Goal: Check status: Check status

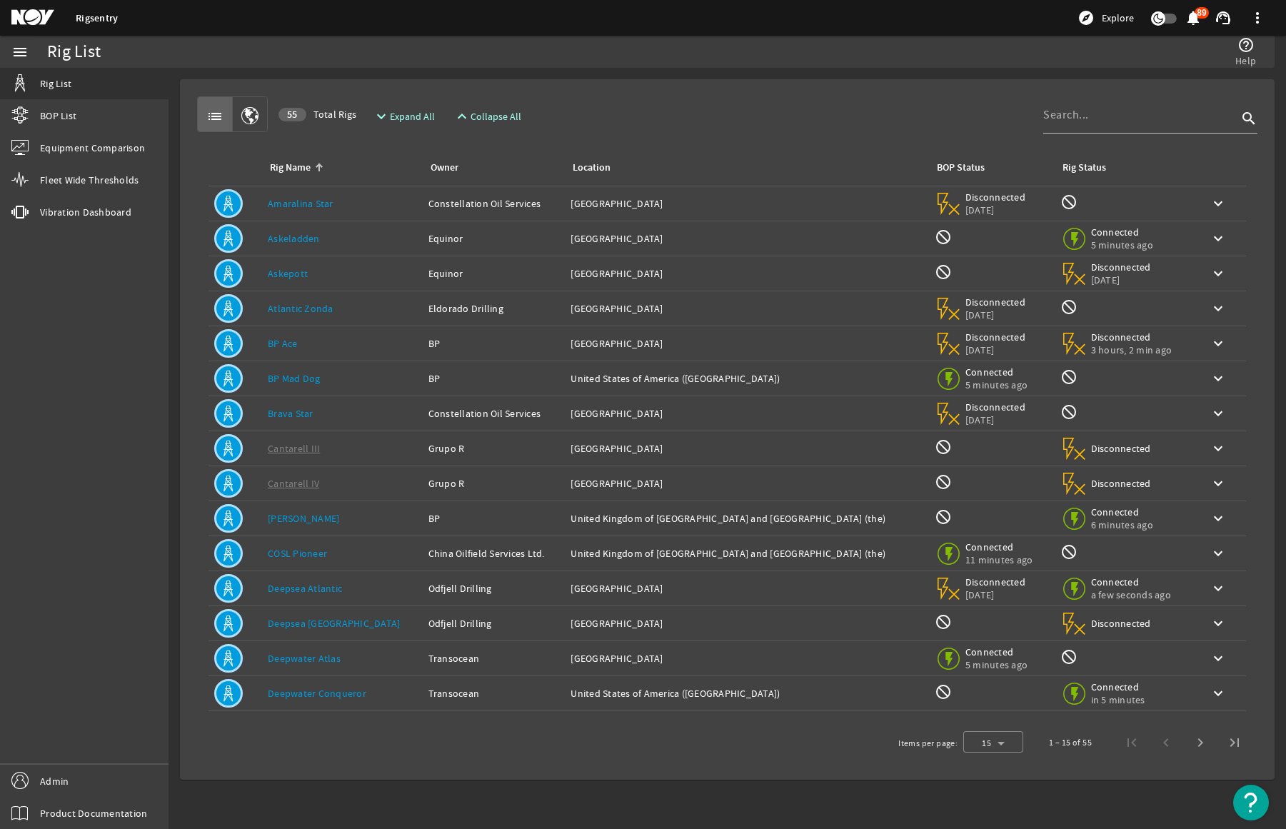
click at [351, 341] on div "Rig Name: BP Ace" at bounding box center [342, 343] width 149 height 14
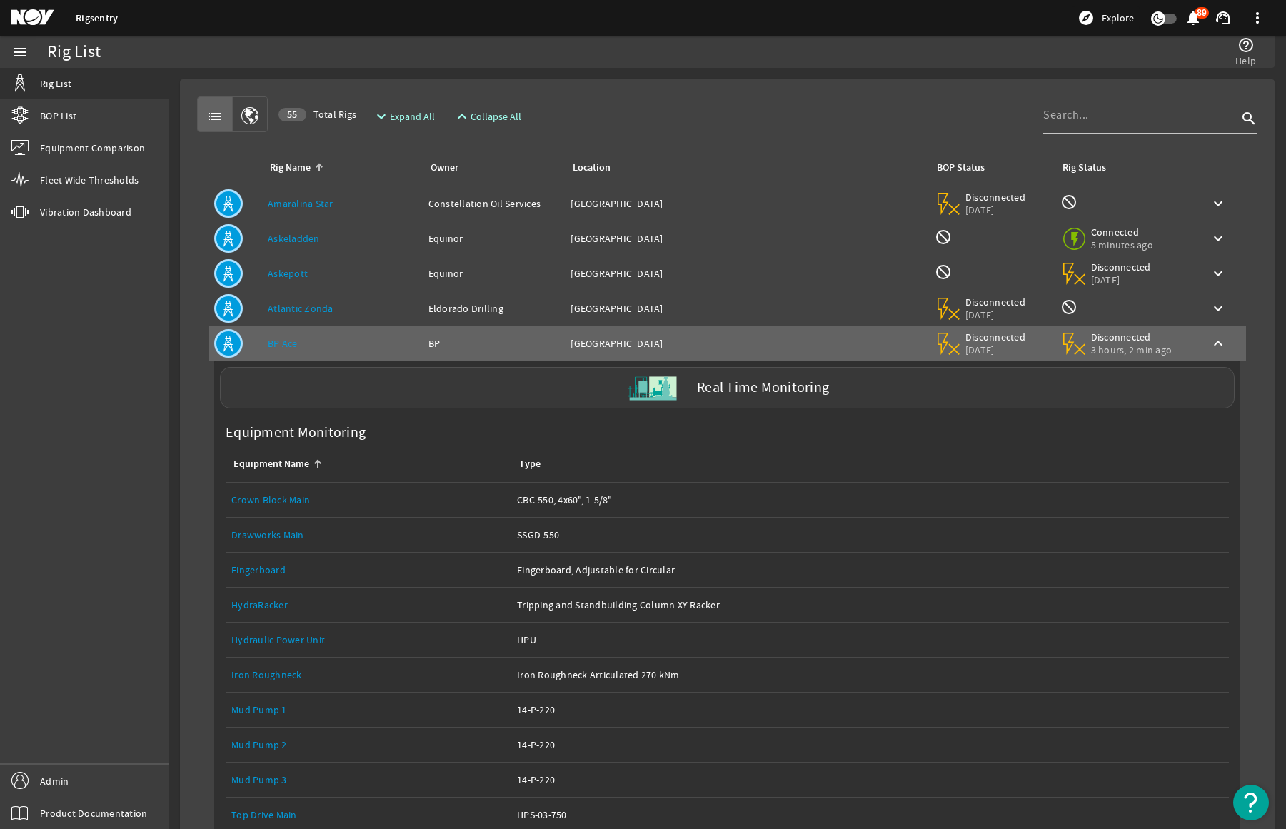
click at [369, 387] on div "Real Time Monitoring" at bounding box center [727, 387] width 1015 height 41
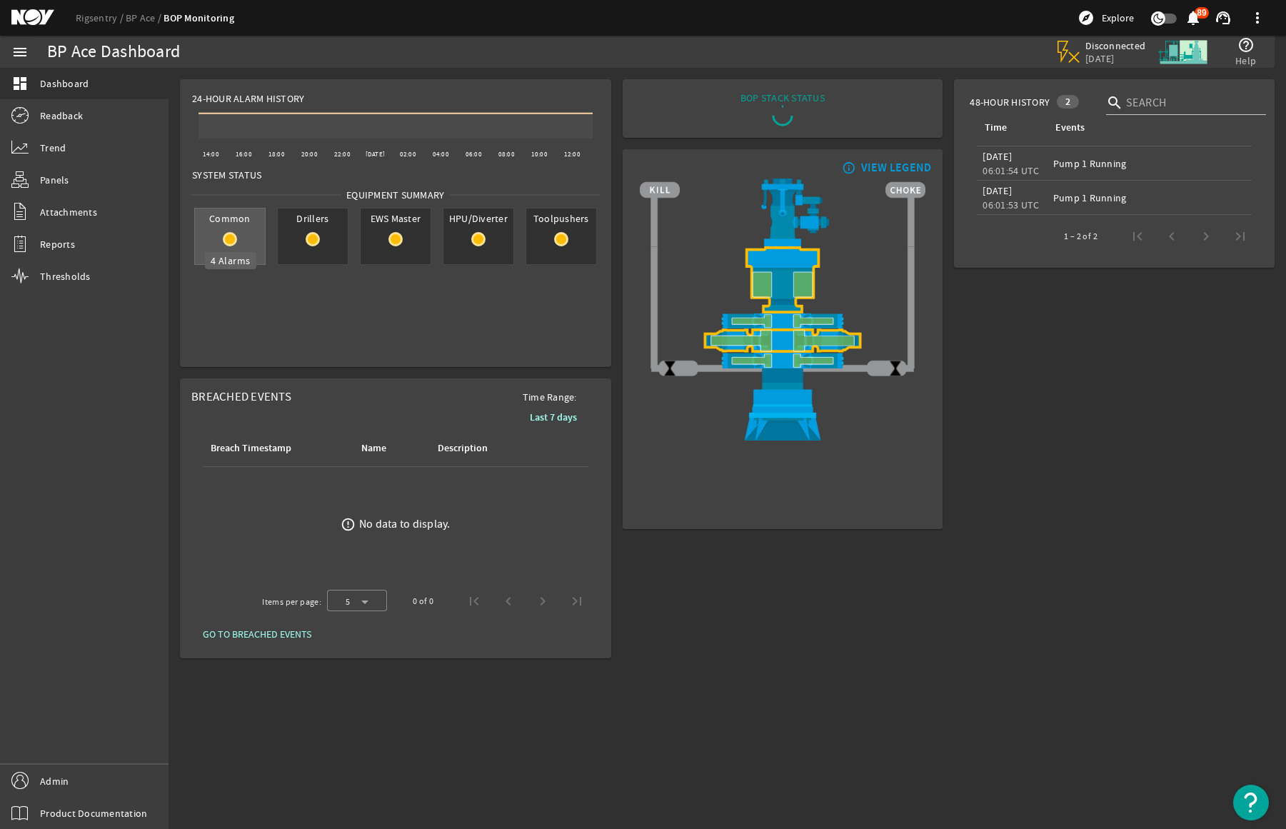
click at [231, 237] on mat-icon at bounding box center [230, 239] width 14 height 14
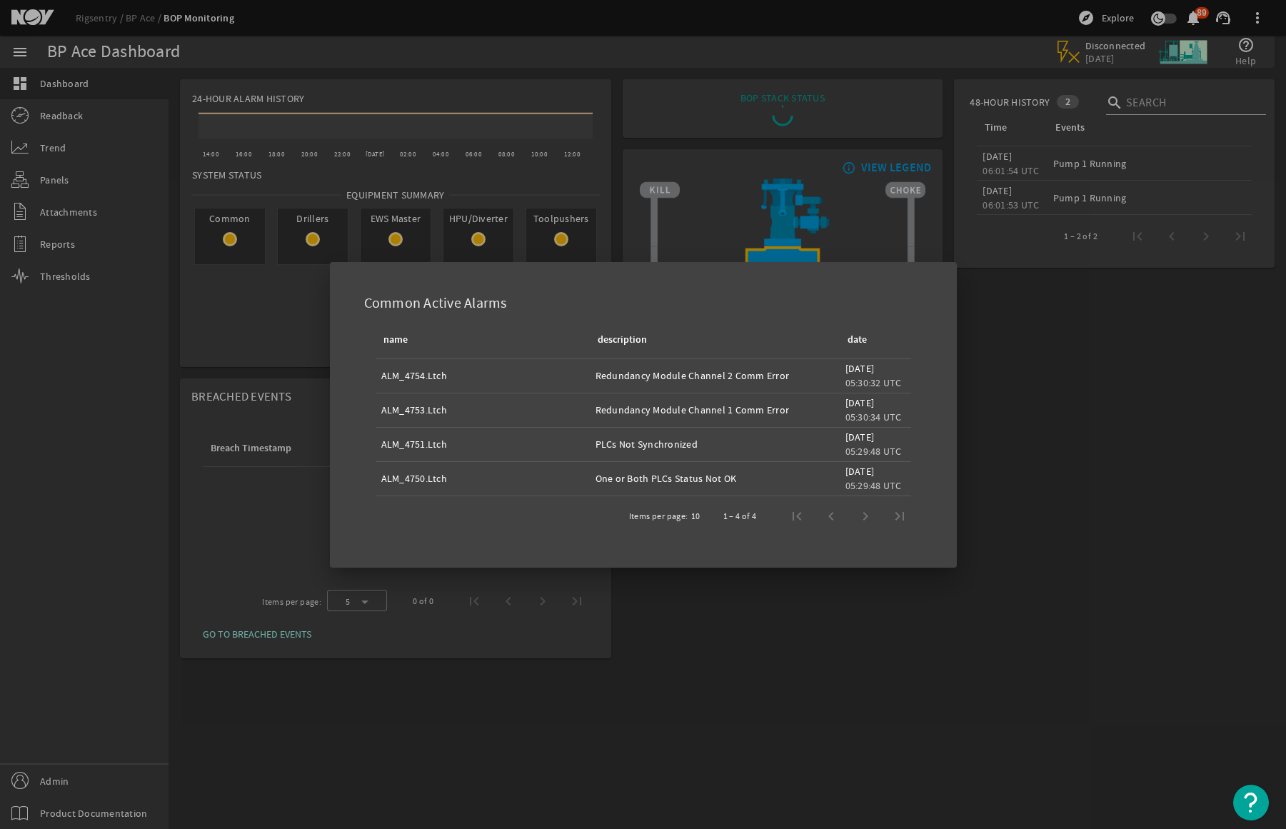
click at [261, 310] on div at bounding box center [643, 414] width 1286 height 829
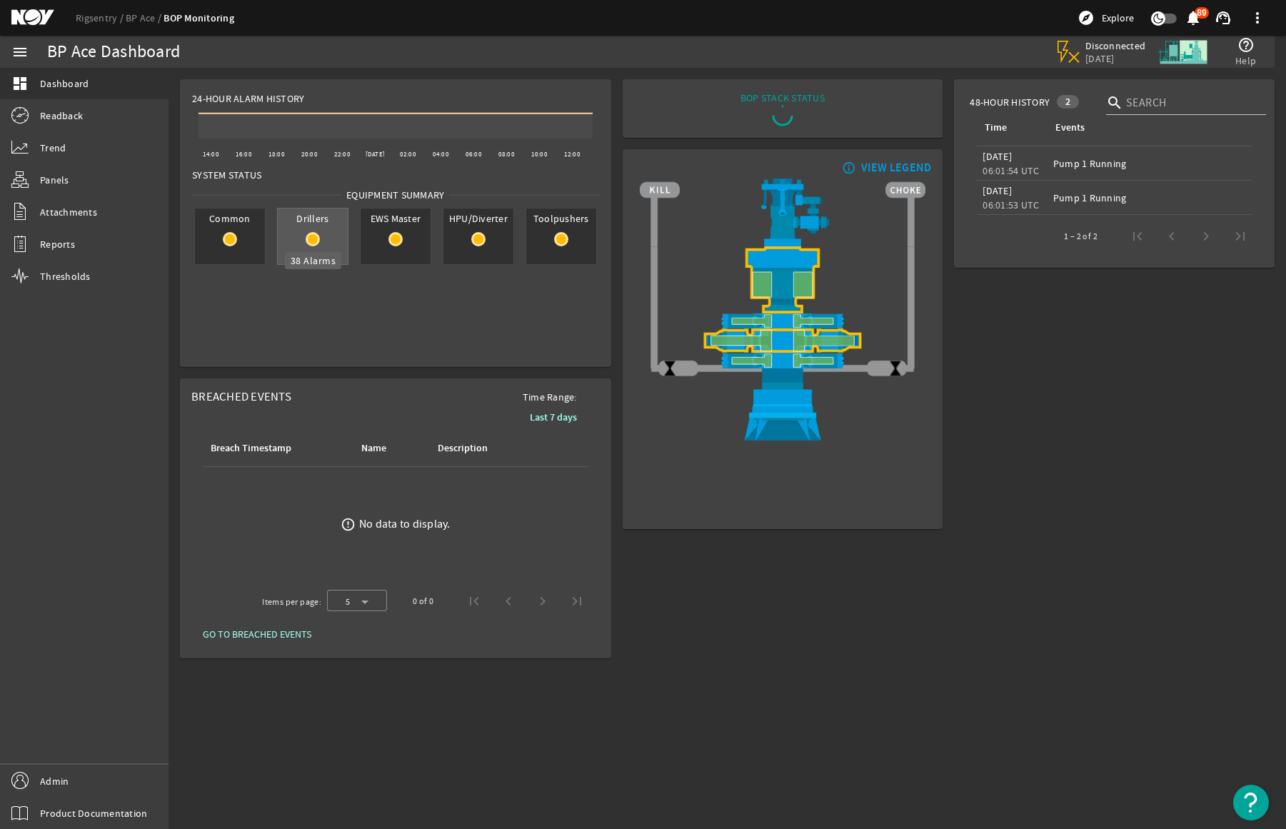
click at [309, 241] on mat-icon at bounding box center [313, 239] width 14 height 14
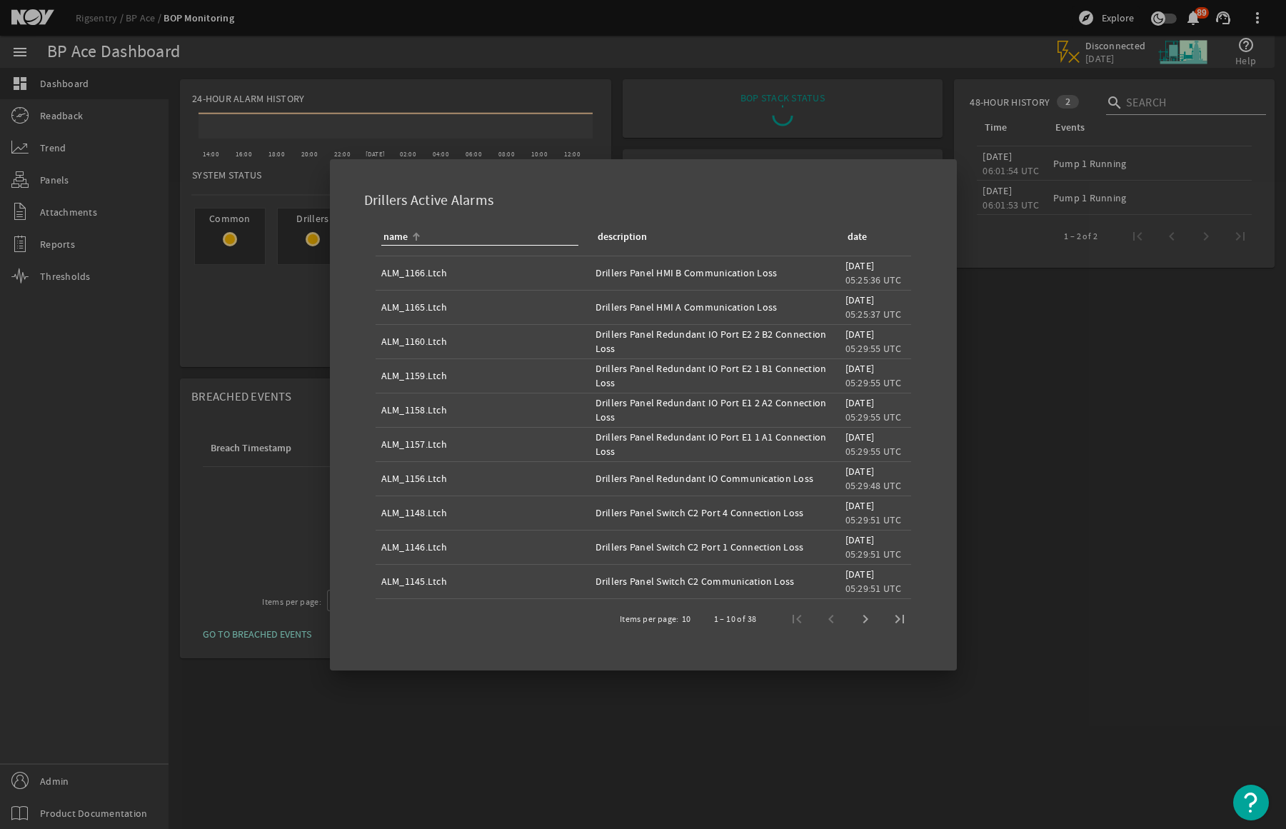
click at [232, 299] on div at bounding box center [643, 414] width 1286 height 829
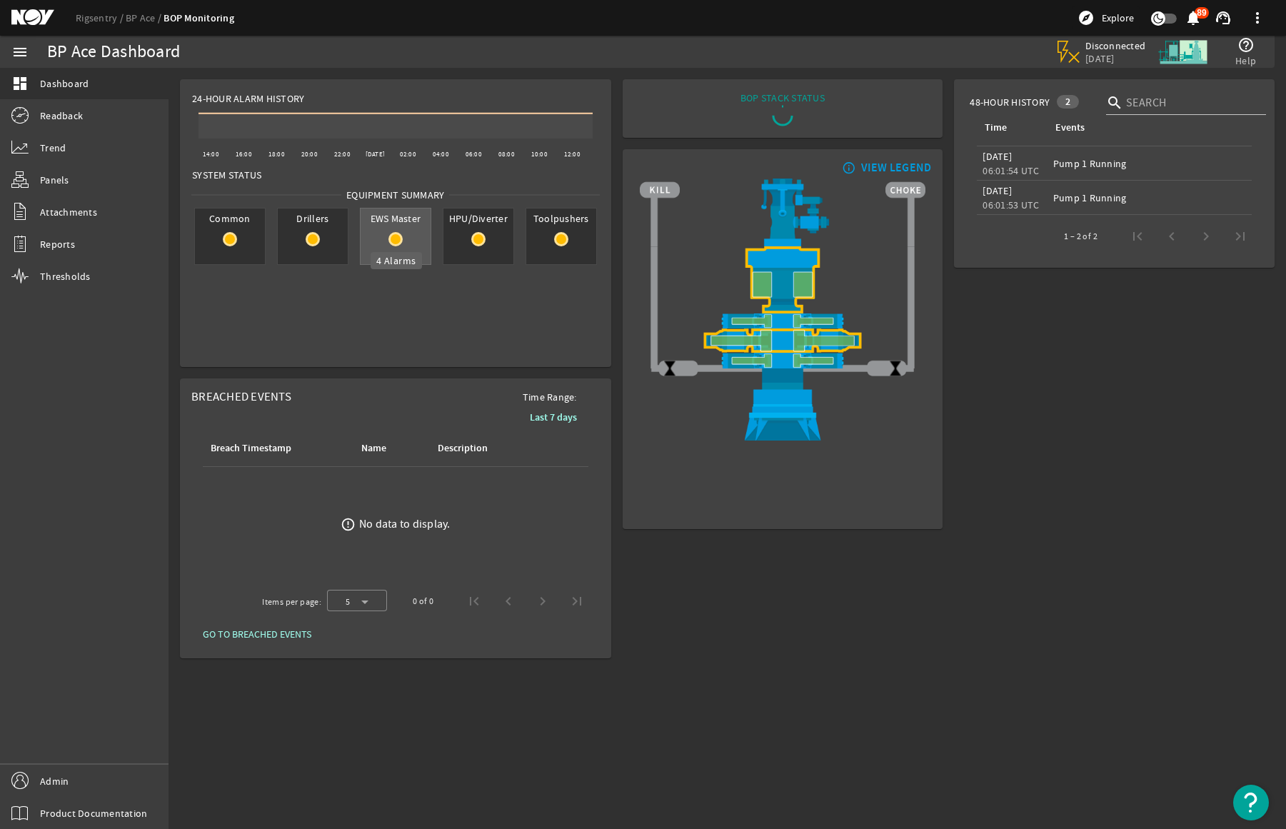
click at [389, 244] on rigsentry-circle-icon at bounding box center [396, 239] width 70 height 14
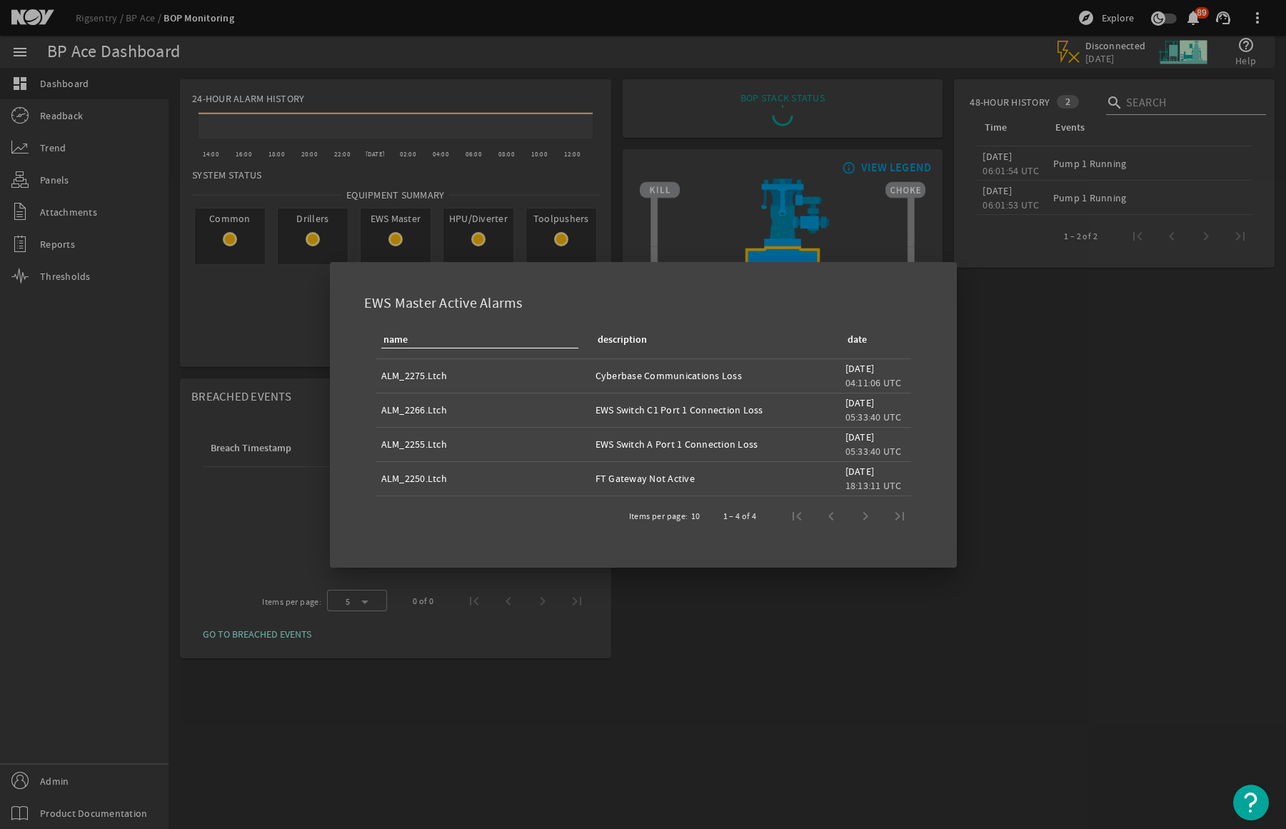
click at [311, 318] on div at bounding box center [643, 414] width 1286 height 829
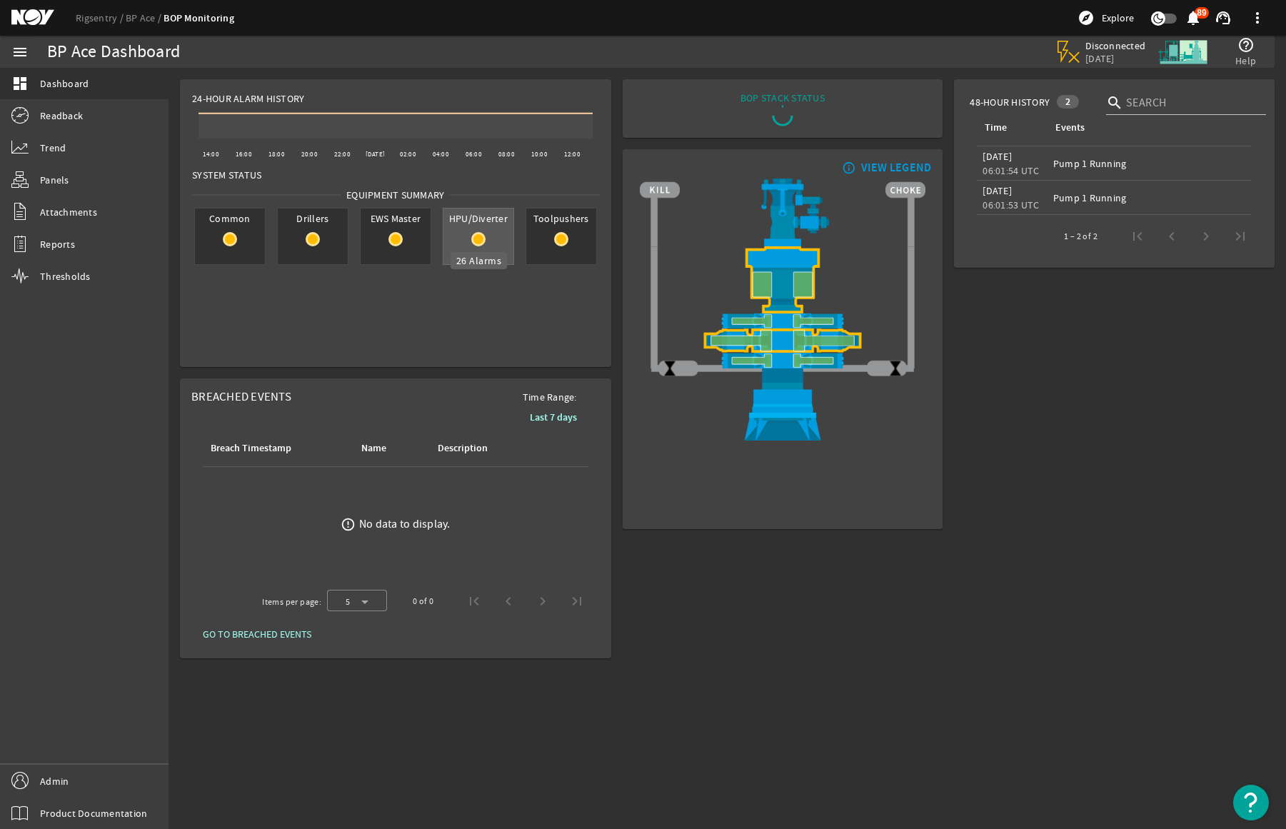
click at [483, 244] on mat-icon at bounding box center [478, 239] width 14 height 14
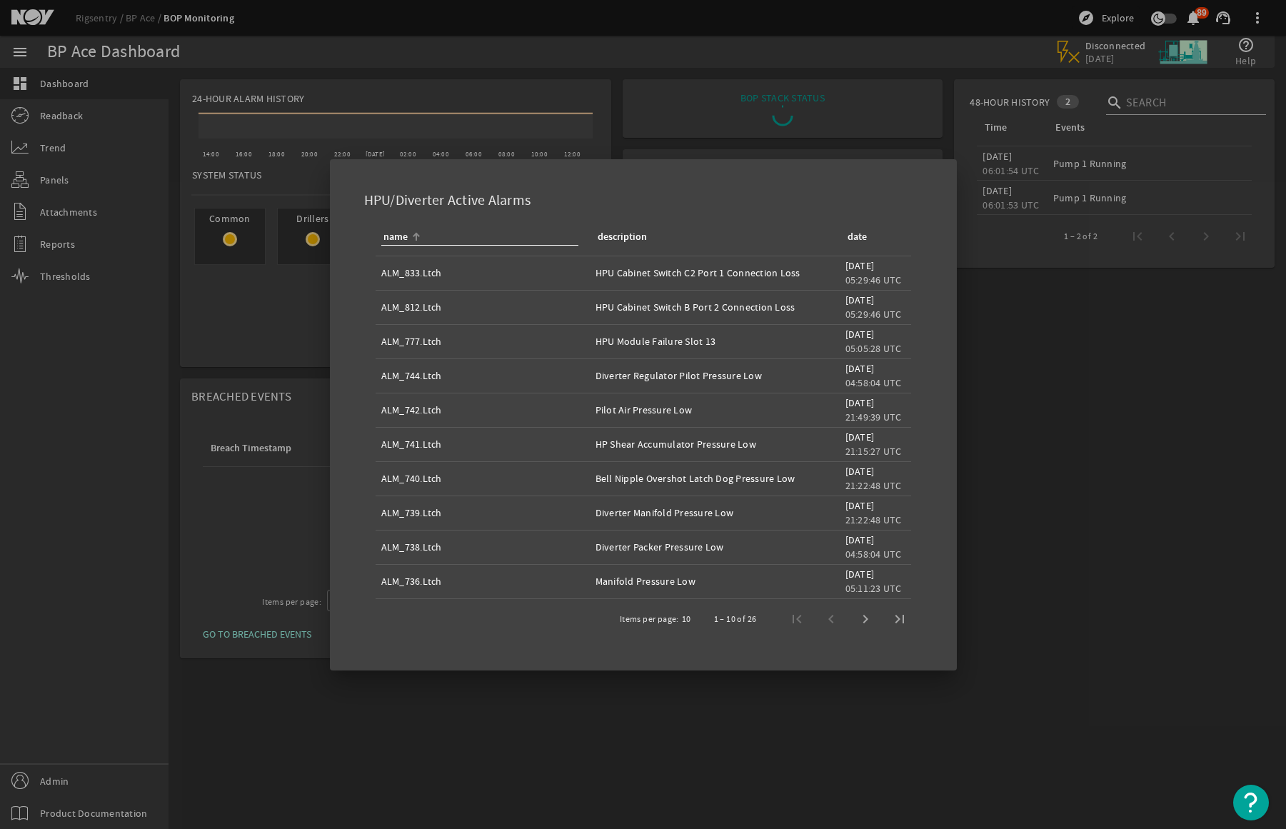
click at [308, 306] on div at bounding box center [643, 414] width 1286 height 829
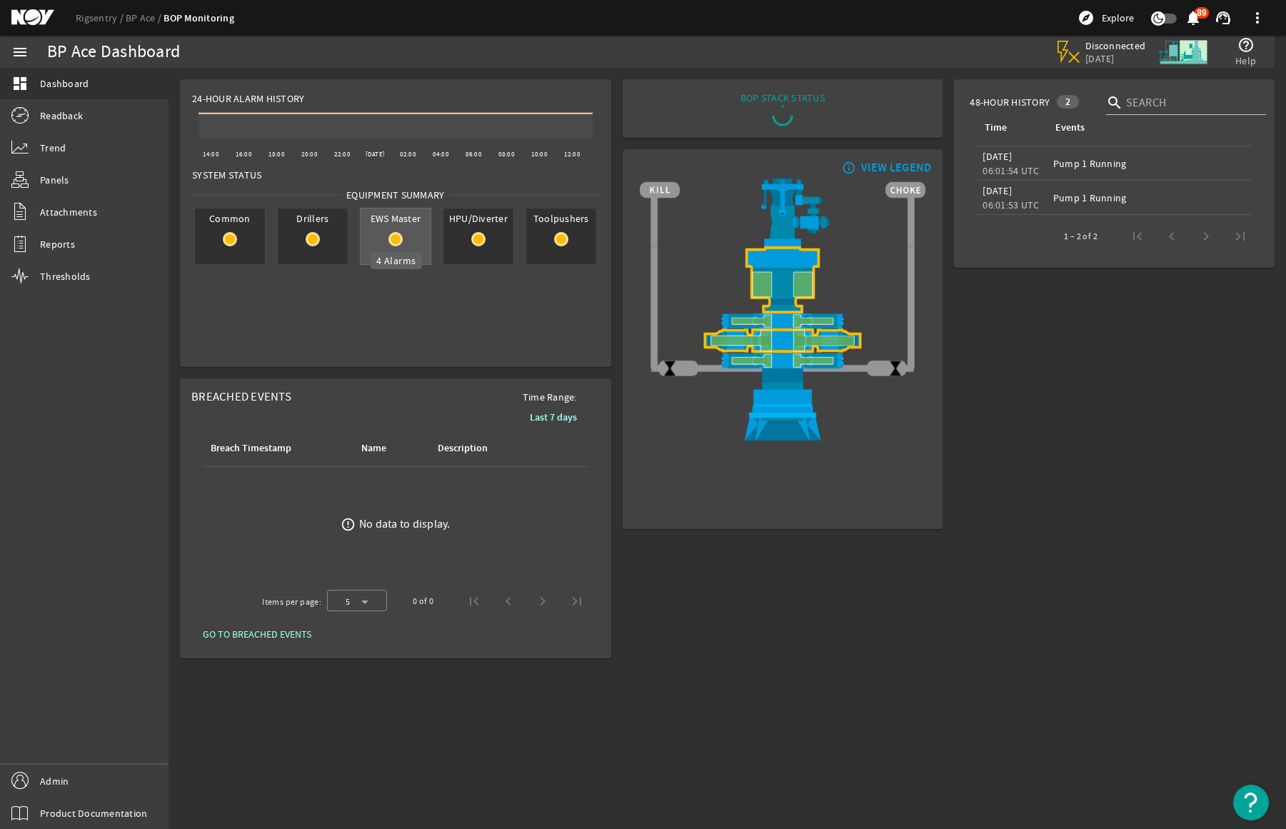
click at [386, 239] on rigsentry-circle-icon at bounding box center [396, 239] width 70 height 14
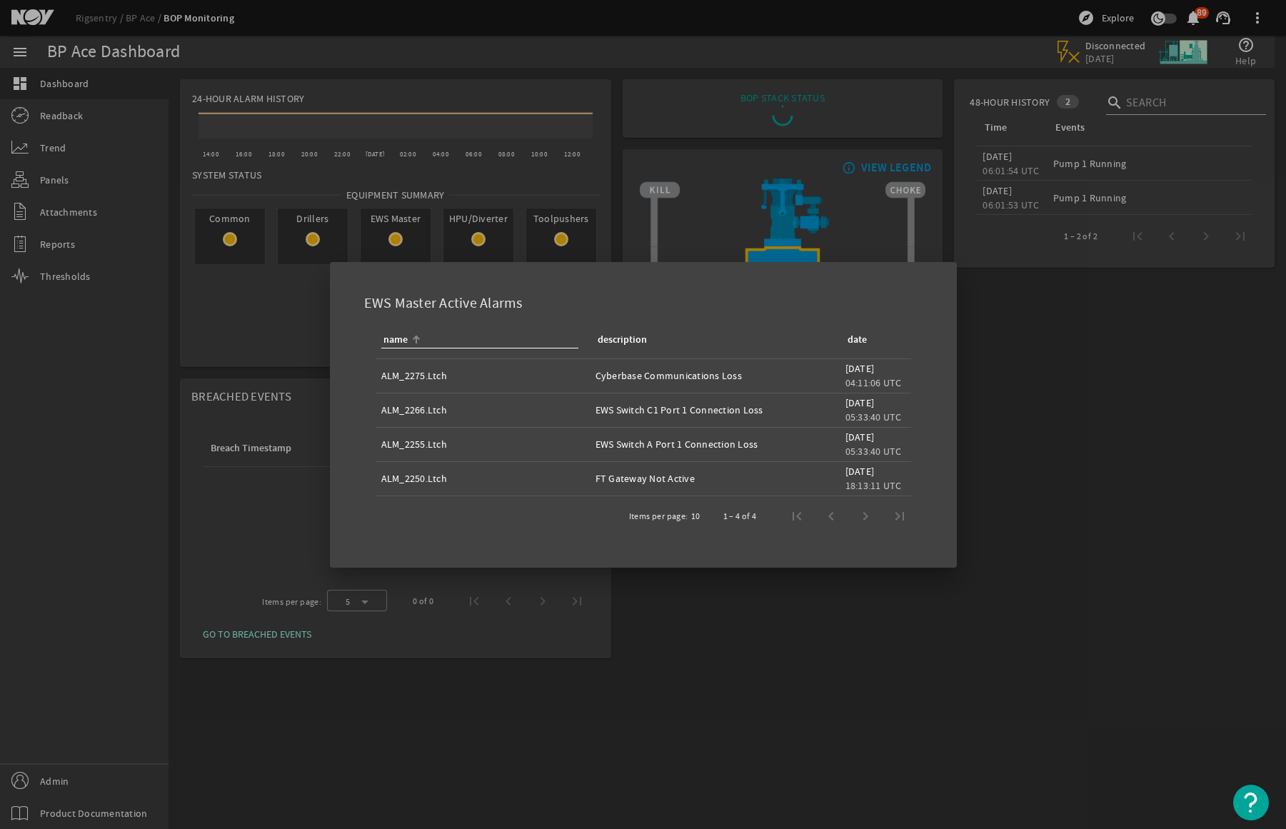
click at [283, 307] on div at bounding box center [643, 414] width 1286 height 829
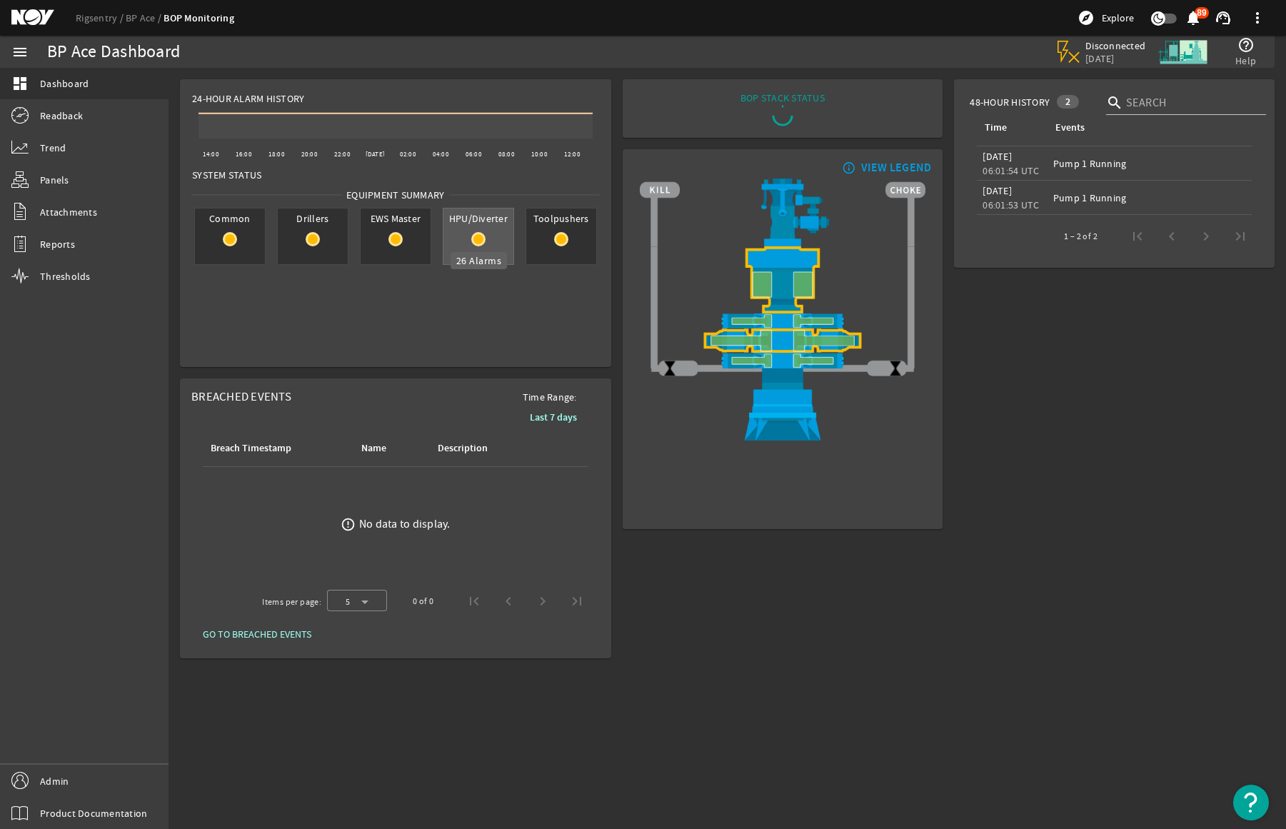
click at [483, 246] on rigsentry-circle-icon at bounding box center [478, 239] width 70 height 14
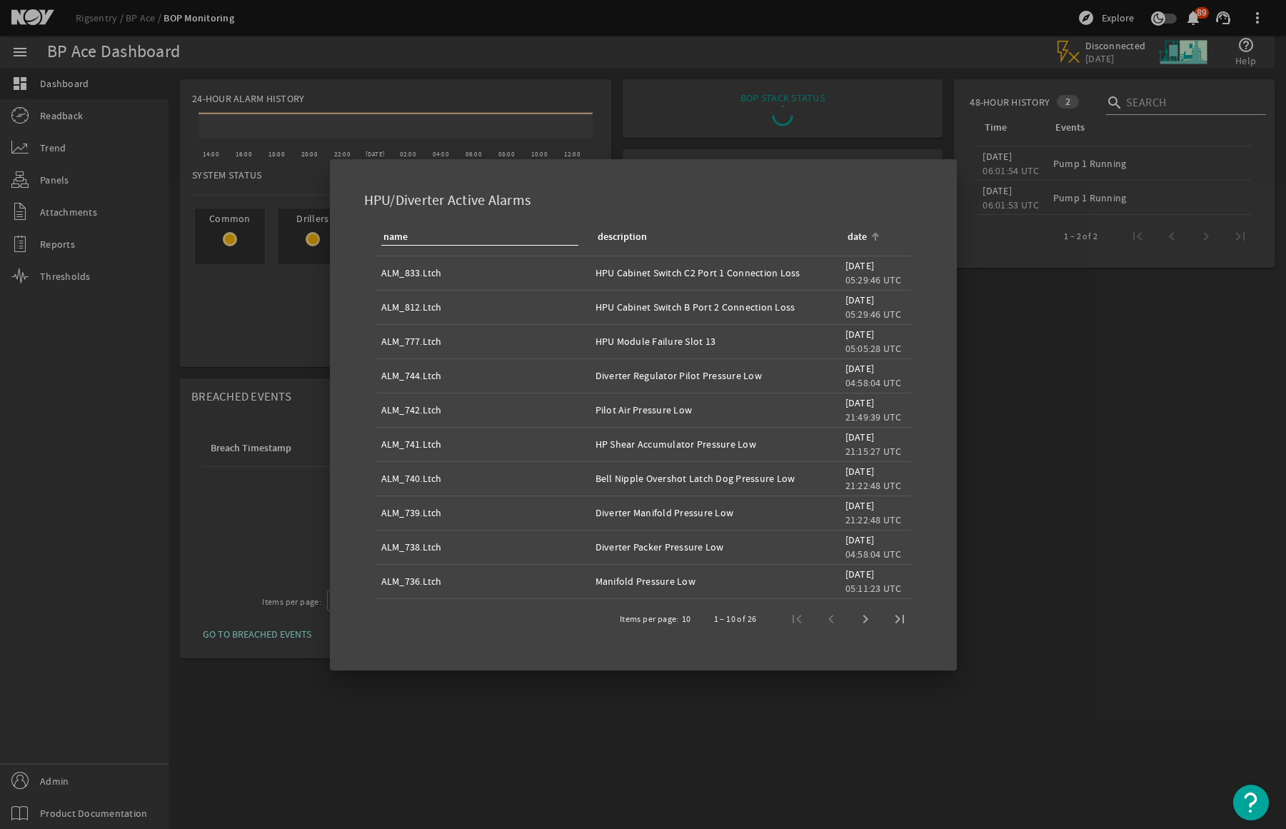
click at [861, 241] on div "date" at bounding box center [857, 237] width 19 height 16
click at [855, 233] on div "date" at bounding box center [857, 237] width 19 height 16
click at [159, 376] on div at bounding box center [643, 414] width 1286 height 829
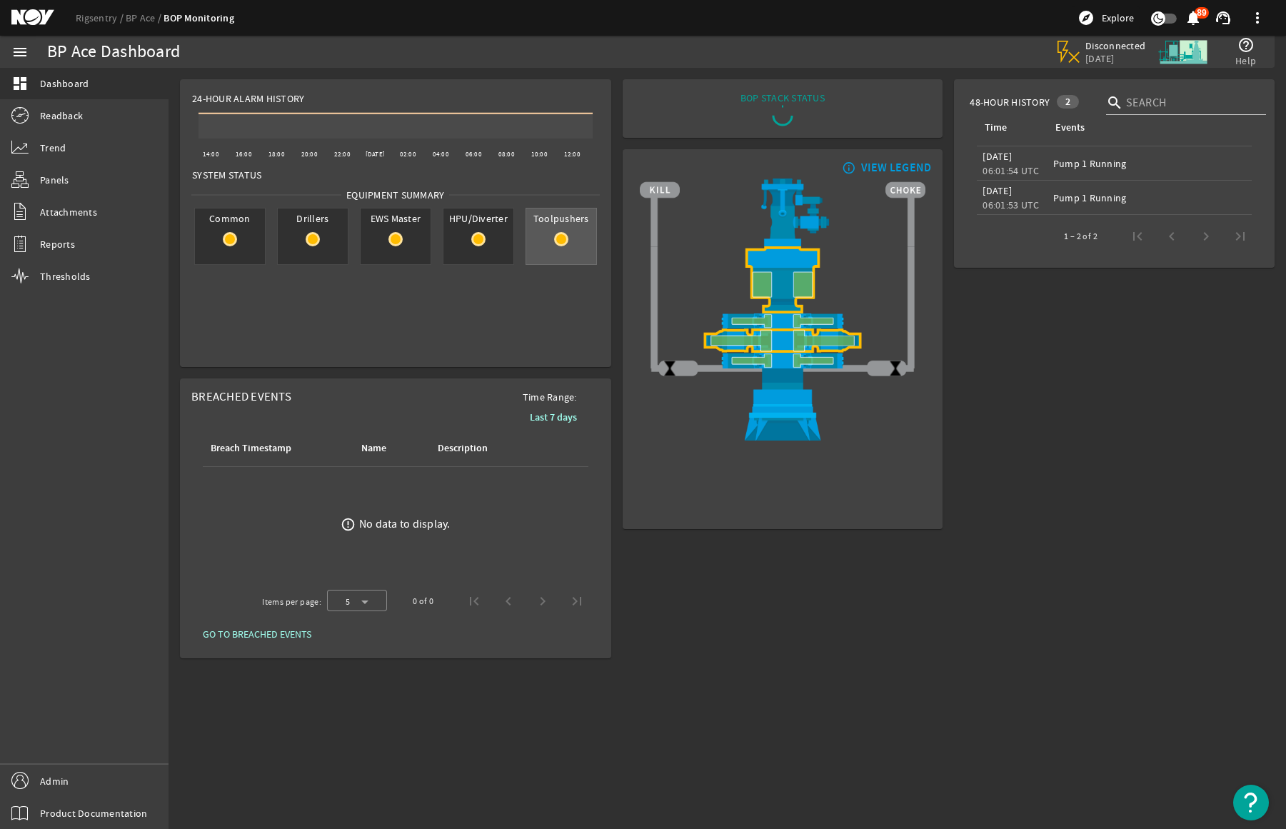
click at [557, 248] on div "Toolpushers" at bounding box center [561, 236] width 71 height 57
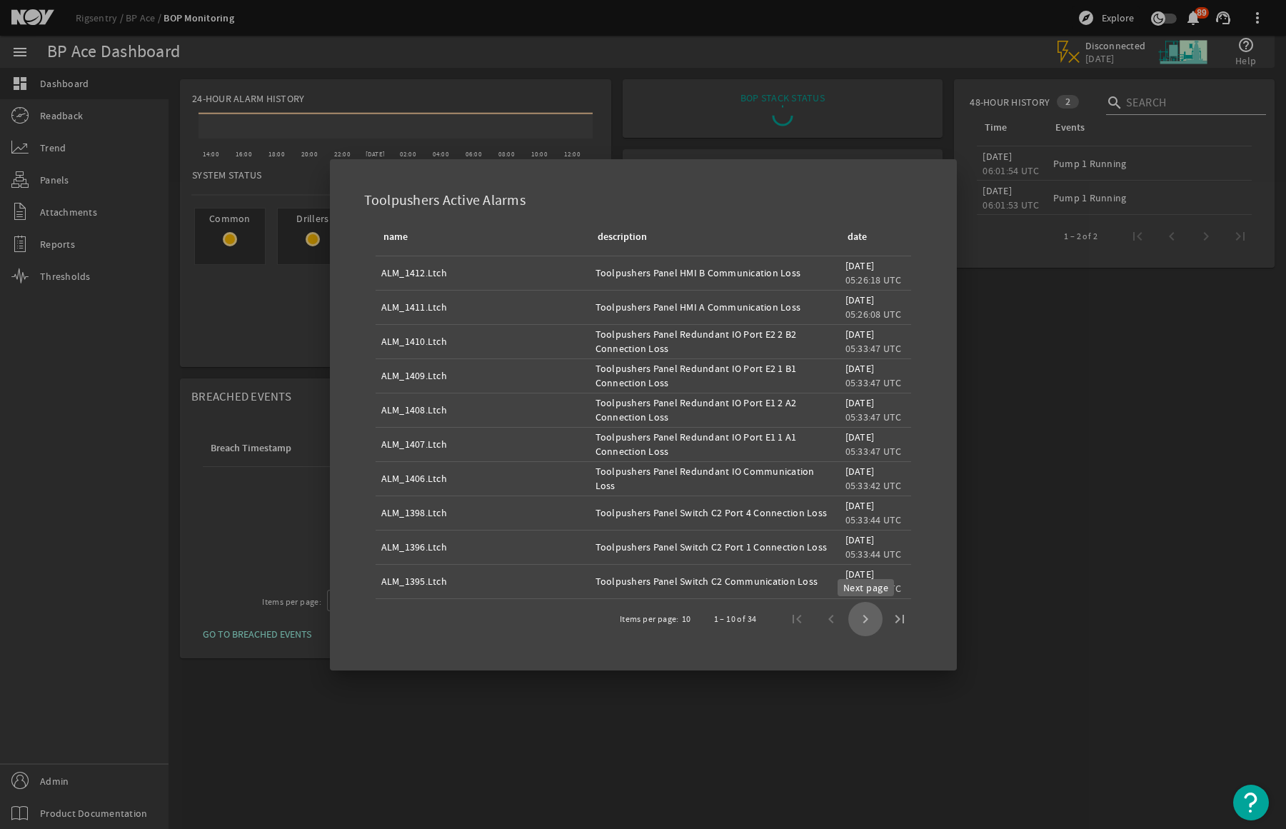
click at [870, 627] on span "Next page" at bounding box center [865, 619] width 34 height 34
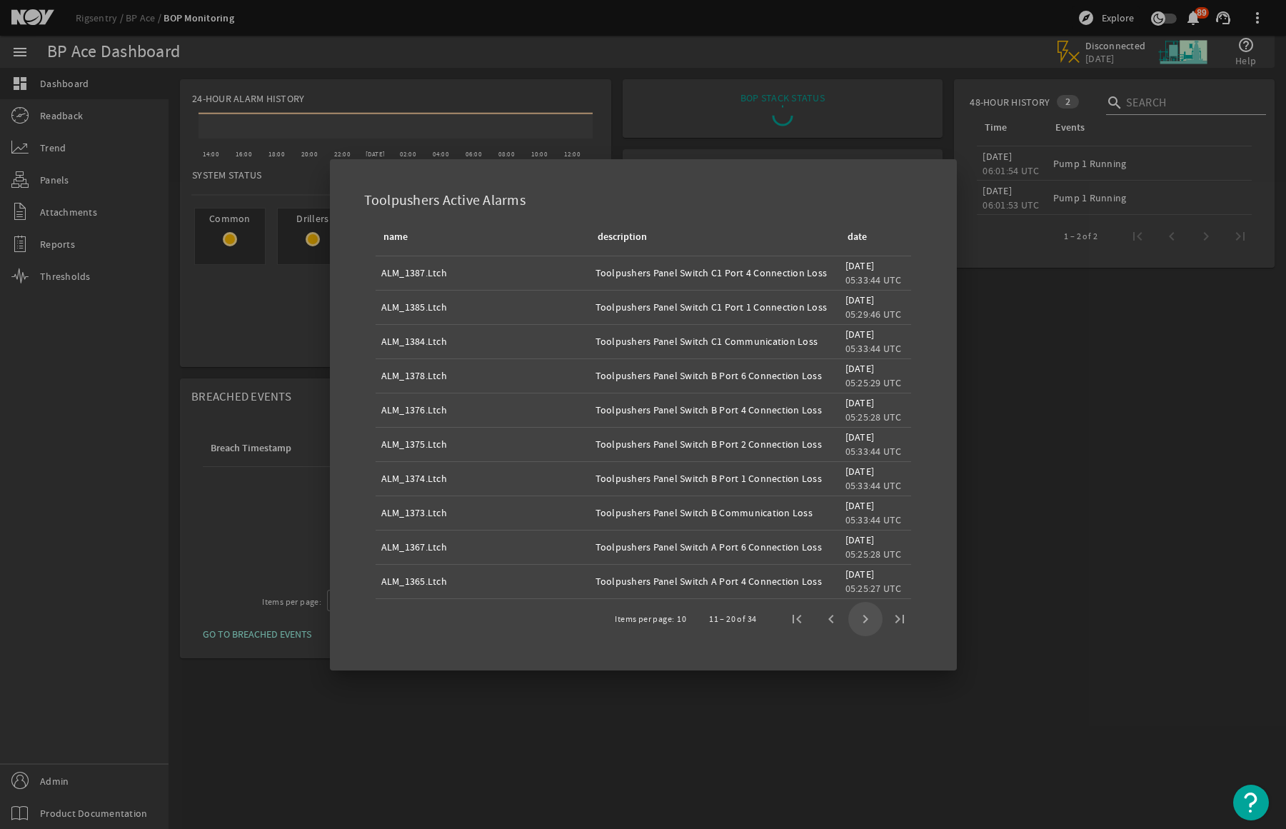
click at [870, 627] on span "Next page" at bounding box center [865, 619] width 34 height 34
click at [870, 627] on div at bounding box center [643, 414] width 1286 height 829
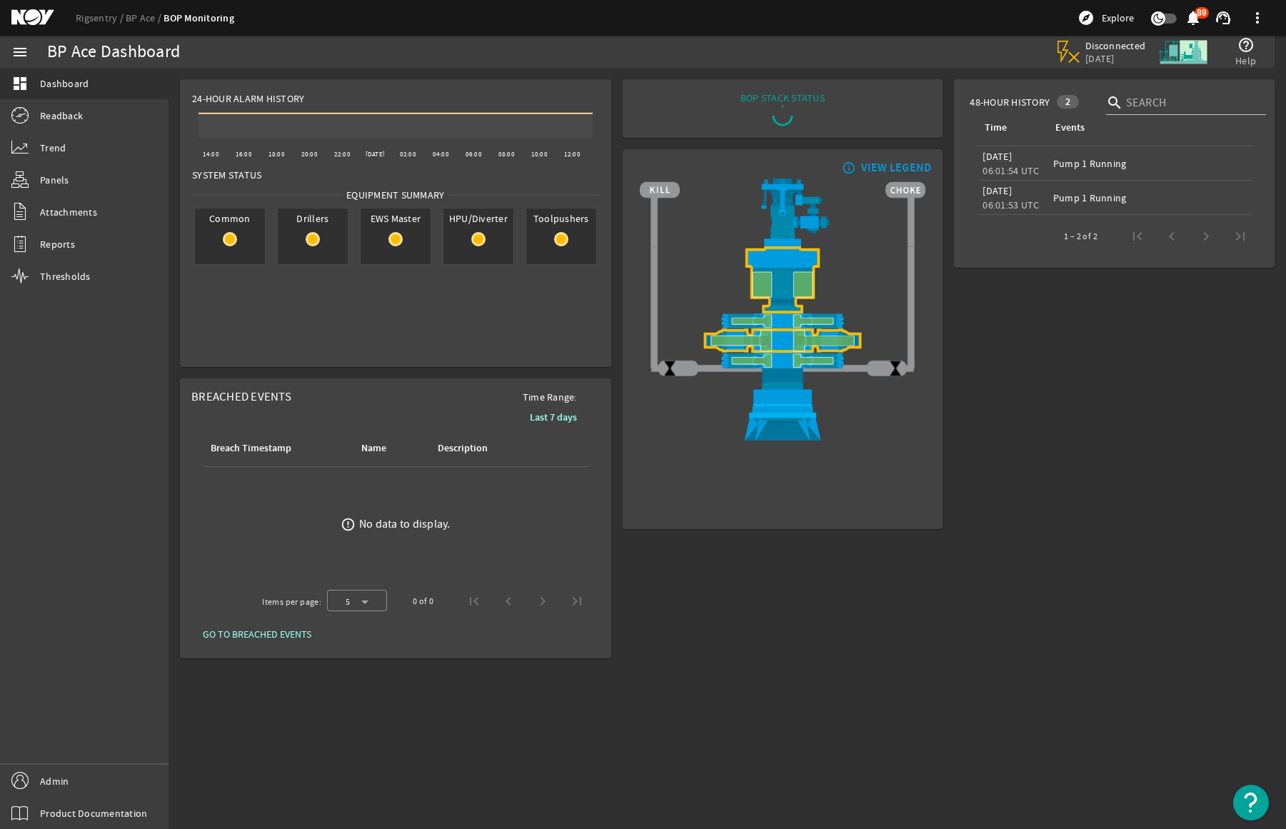
click at [870, 627] on div "BOP STACK STATUS END OF WELL - ACTIVE STACK - info_outline VIEW LEGEND" at bounding box center [783, 369] width 332 height 591
click at [547, 245] on rigsentry-circle-icon at bounding box center [561, 239] width 70 height 14
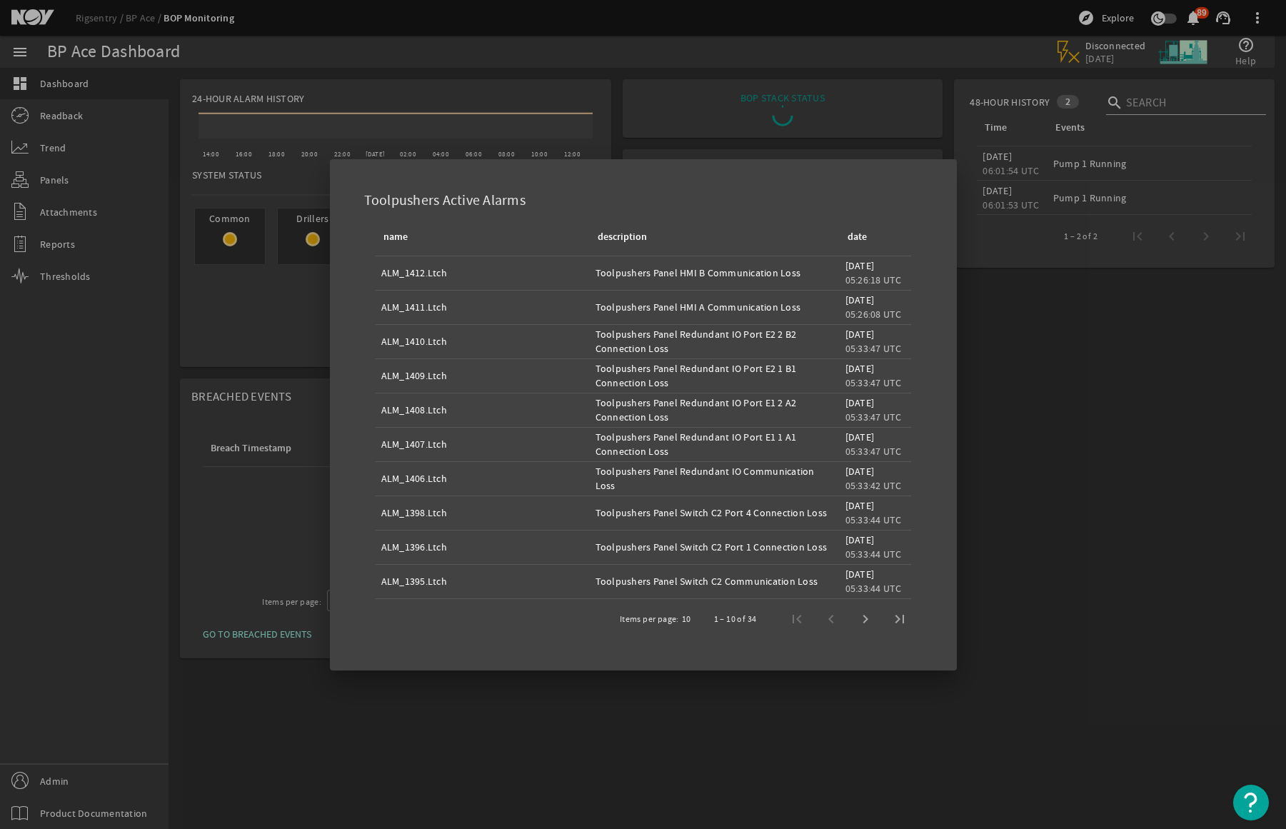
click at [821, 623] on div "1 – 10 of 34" at bounding box center [807, 619] width 220 height 34
click at [821, 622] on div "1 – 10 of 34" at bounding box center [807, 619] width 220 height 34
click at [824, 622] on div "1 – 10 of 34" at bounding box center [807, 619] width 220 height 34
click at [1013, 659] on div at bounding box center [643, 414] width 1286 height 829
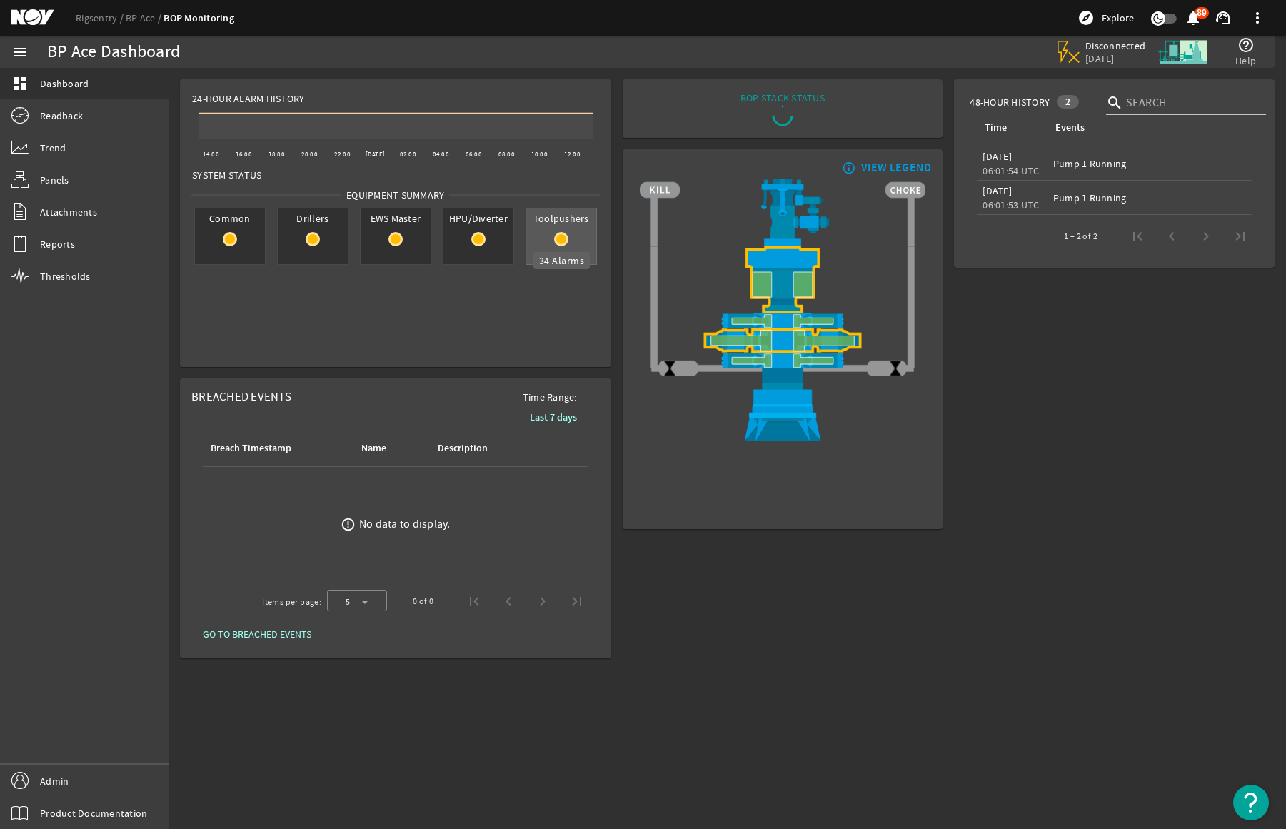
click at [556, 236] on mat-icon at bounding box center [561, 239] width 14 height 14
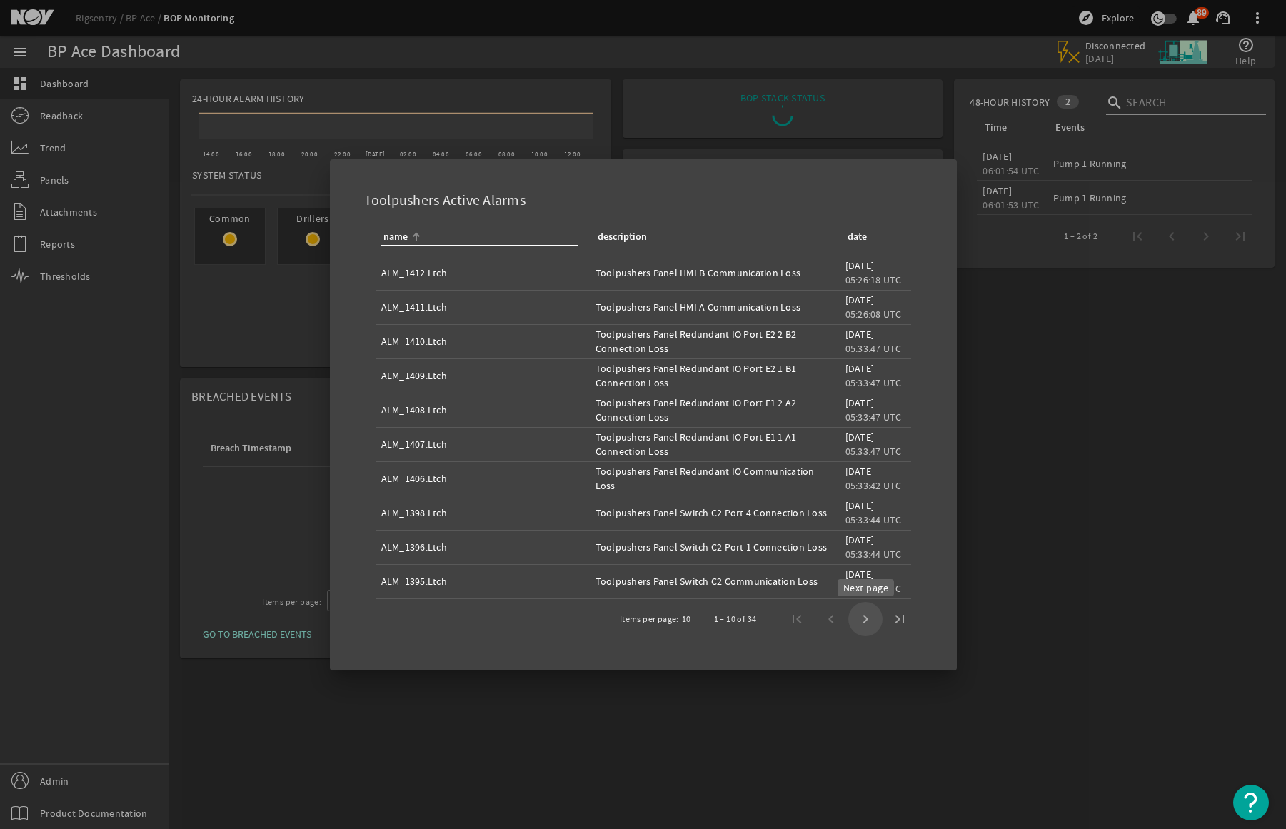
click at [859, 623] on span "Next page" at bounding box center [865, 619] width 34 height 34
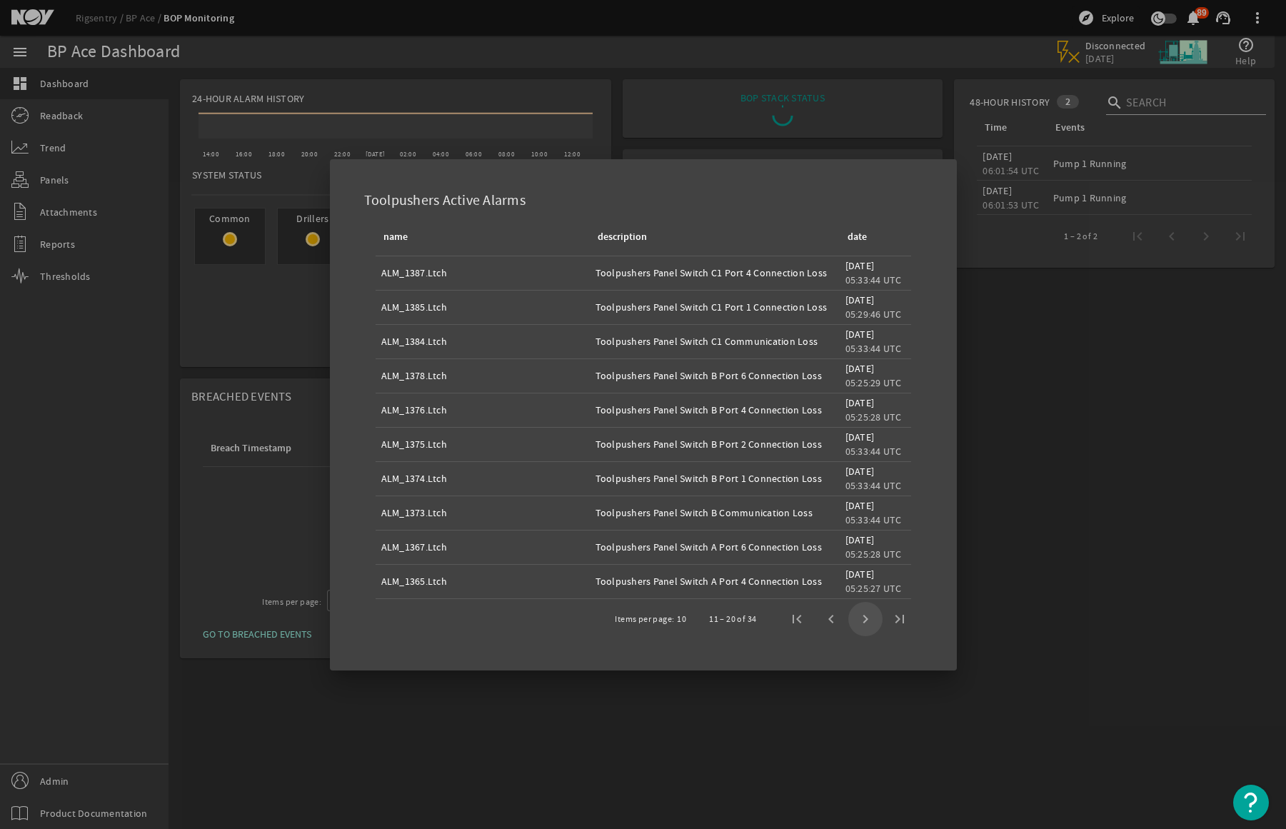
click at [859, 623] on span "Next page" at bounding box center [865, 619] width 34 height 34
click at [859, 624] on div at bounding box center [643, 414] width 1286 height 829
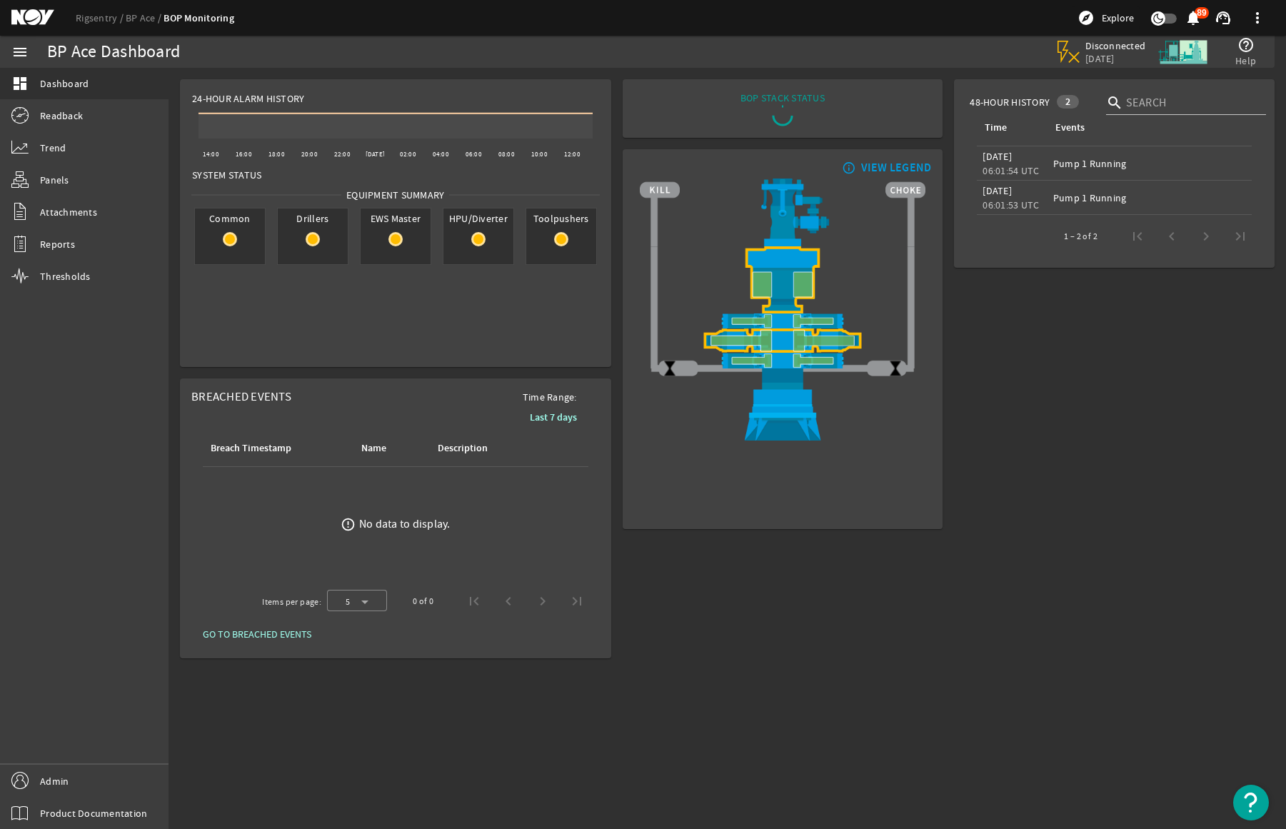
click at [859, 624] on div "BOP STACK STATUS END OF WELL - ACTIVE STACK - info_outline VIEW LEGEND" at bounding box center [783, 369] width 332 height 591
click at [565, 255] on div "Toolpushers" at bounding box center [561, 236] width 71 height 57
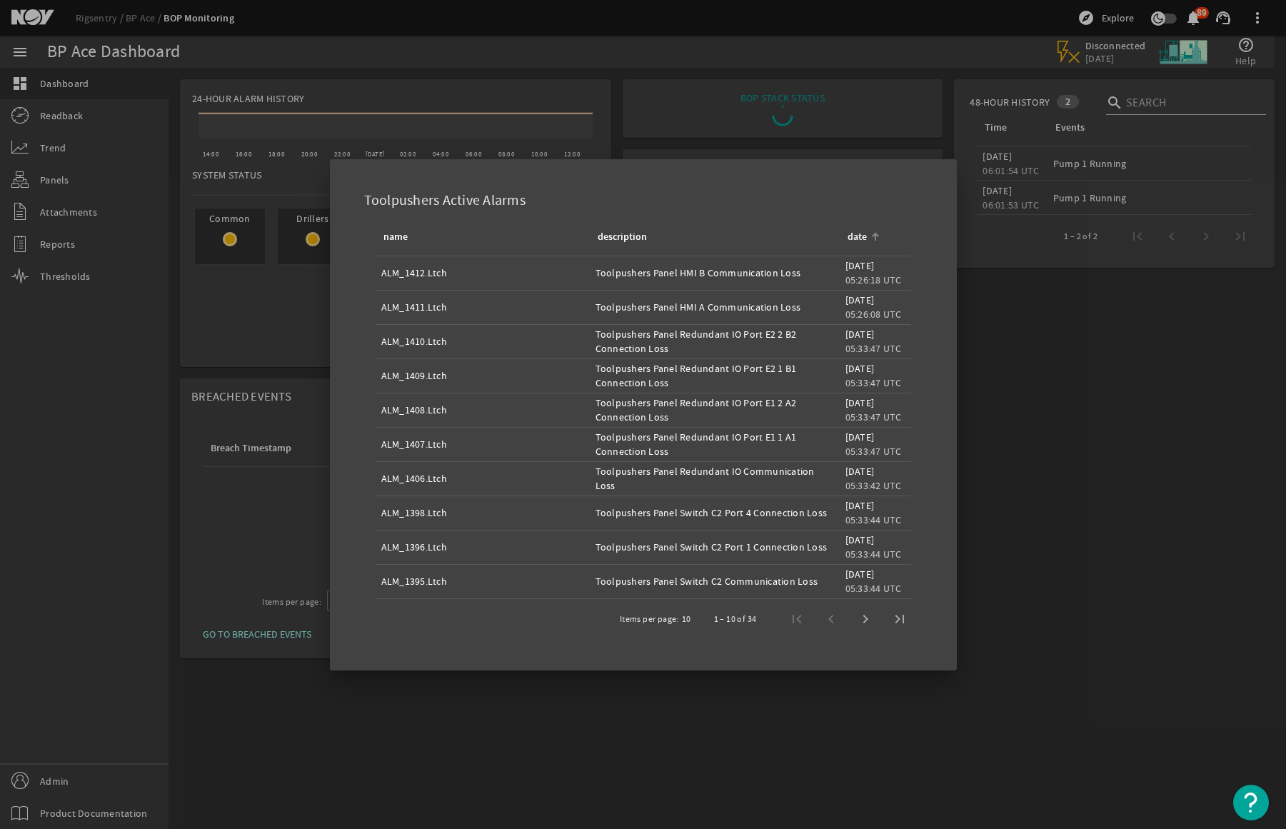
click at [872, 245] on th "date" at bounding box center [875, 237] width 71 height 37
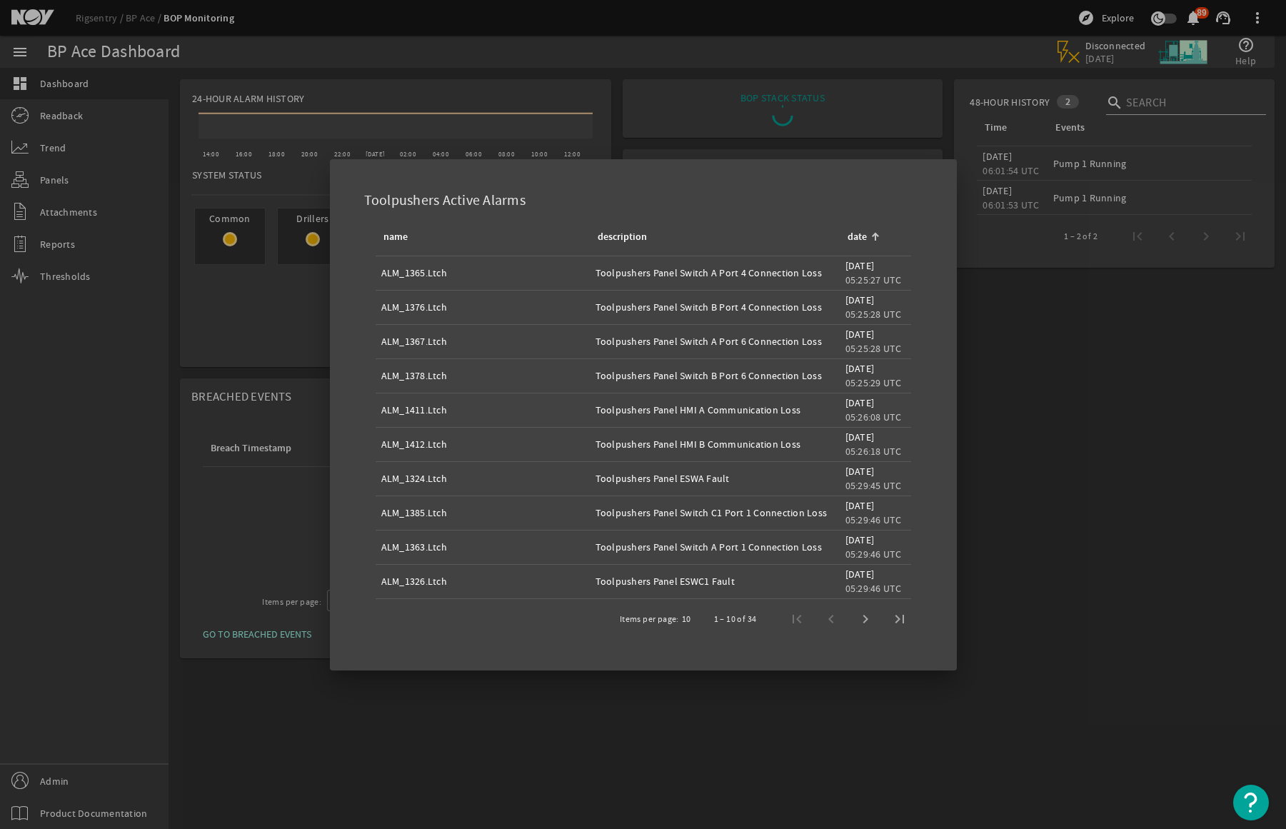
click at [867, 243] on div "date" at bounding box center [873, 237] width 54 height 16
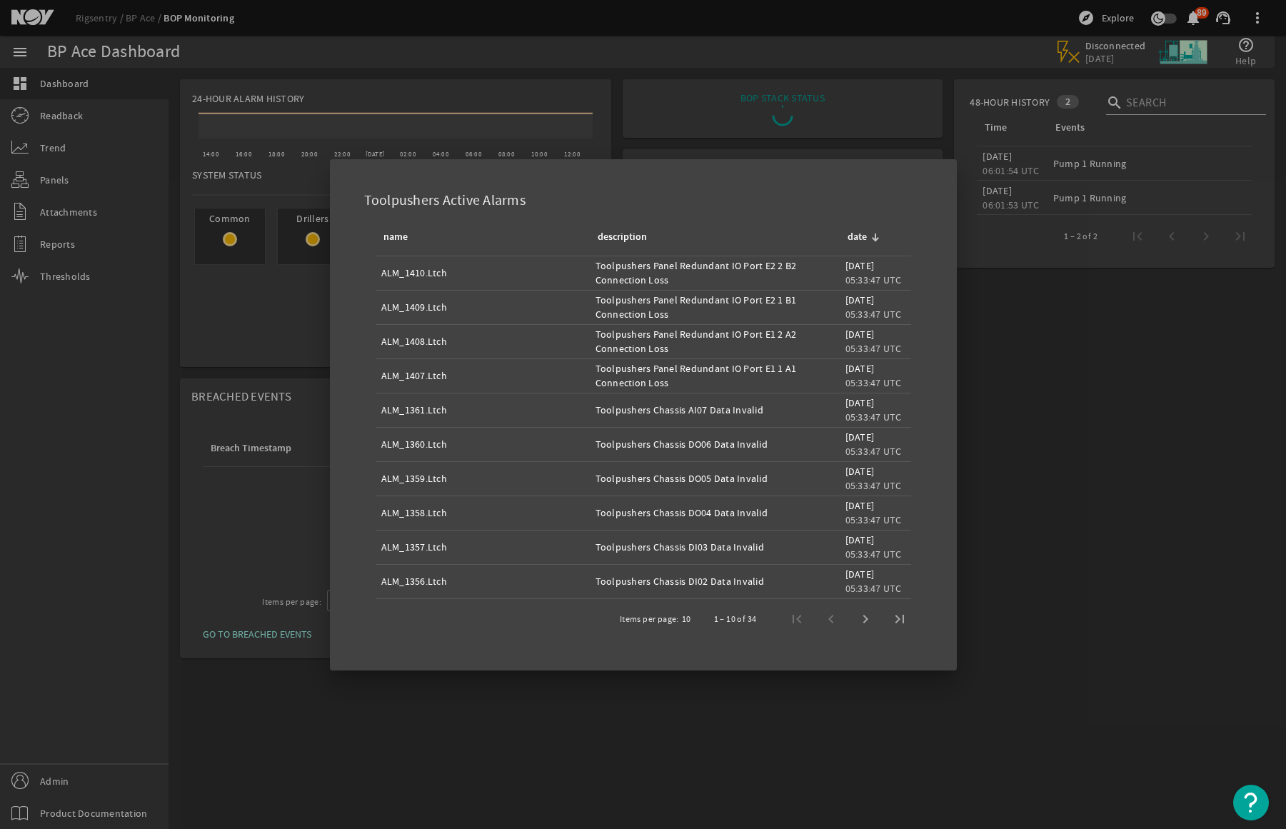
click at [853, 239] on div "date" at bounding box center [857, 237] width 19 height 16
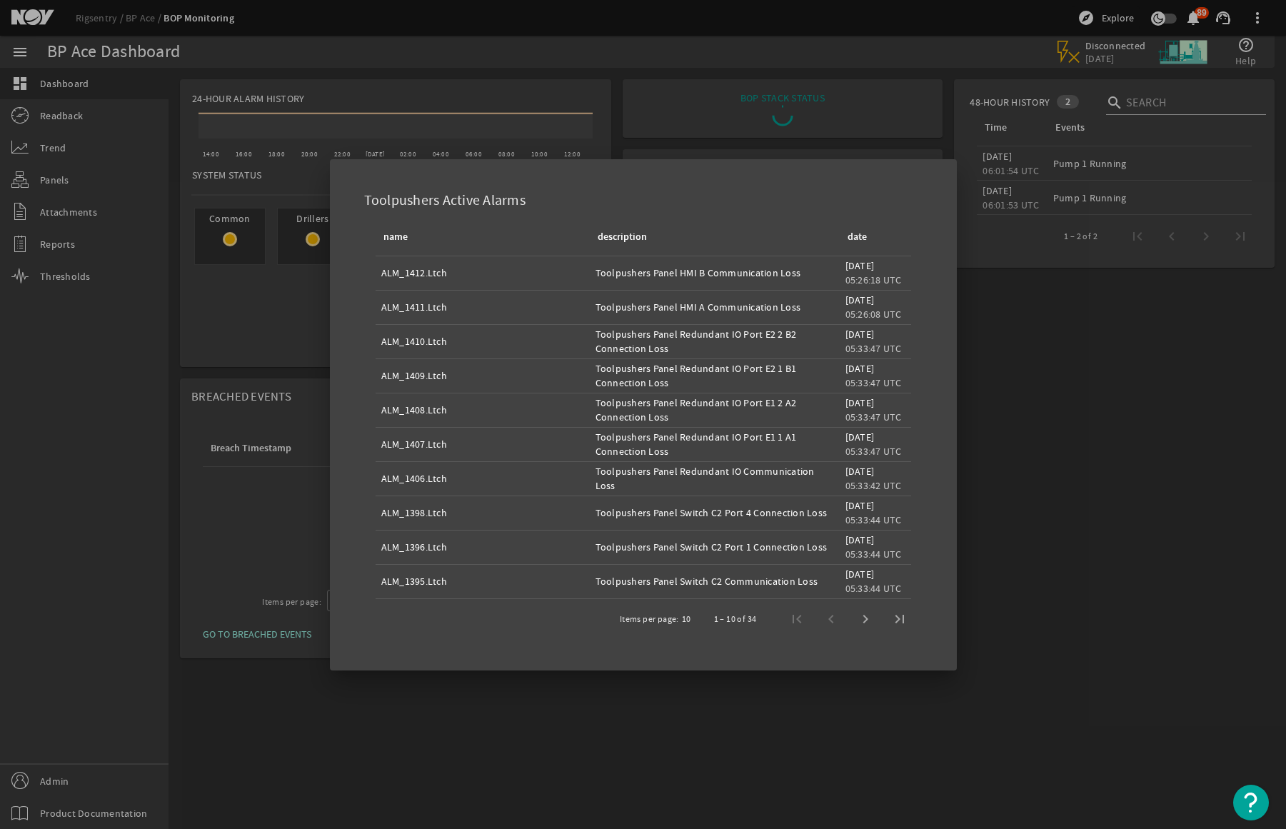
click at [1006, 643] on div at bounding box center [643, 414] width 1286 height 829
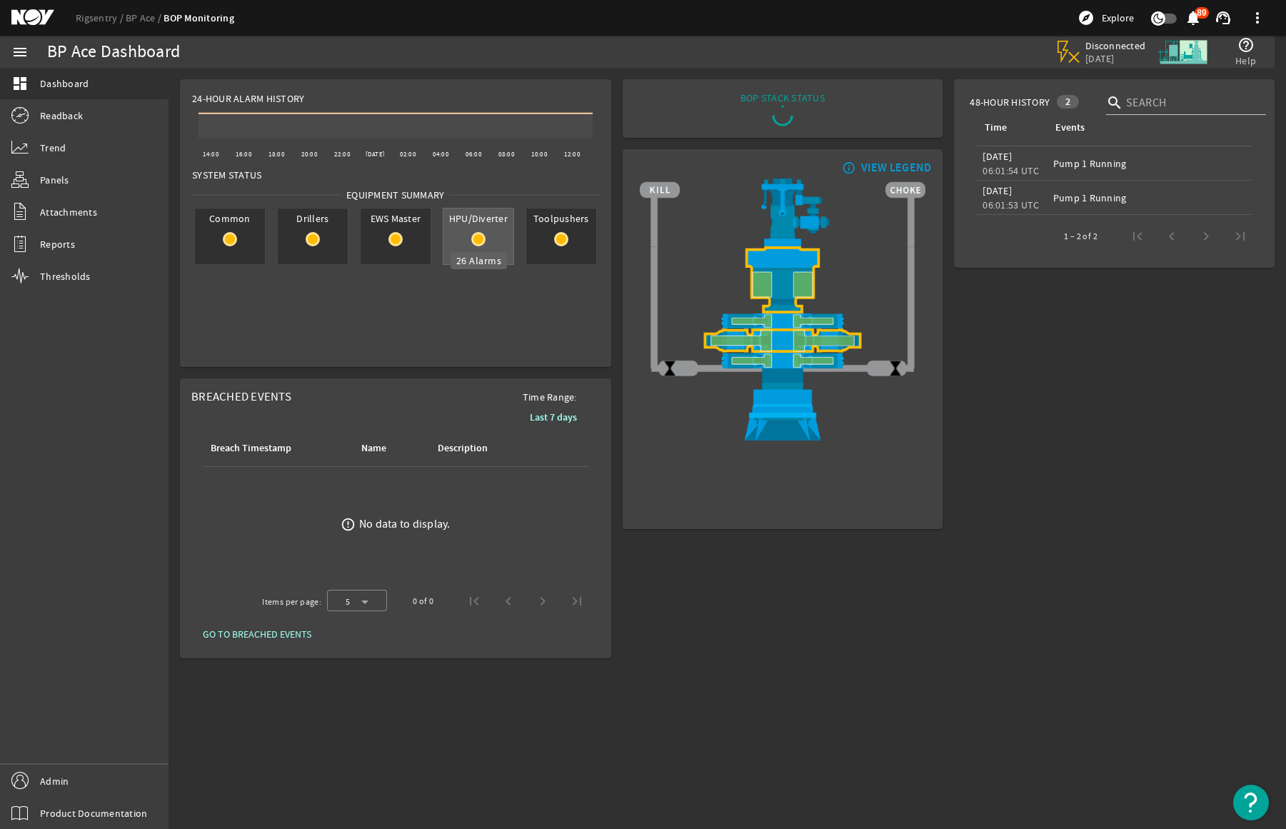
click at [476, 233] on mat-icon at bounding box center [478, 239] width 14 height 14
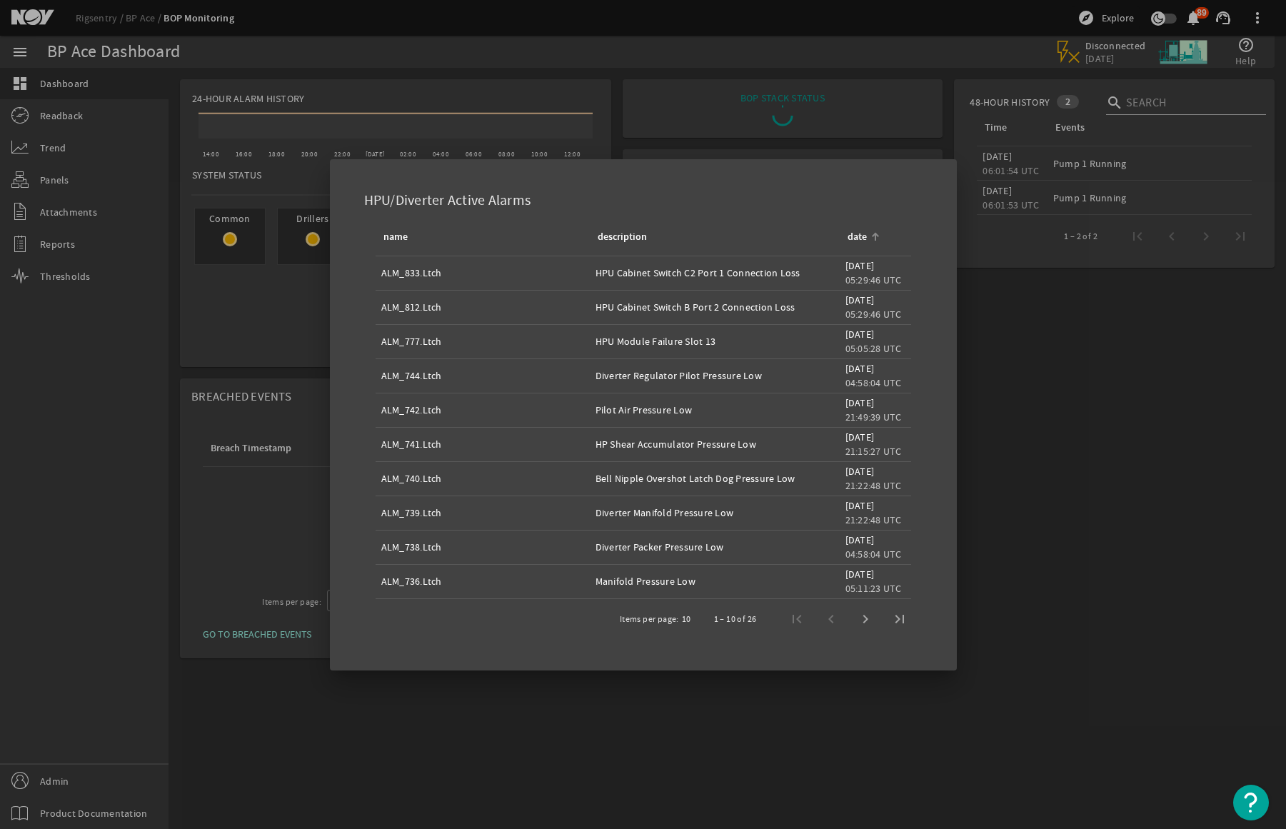
click at [846, 232] on div "date" at bounding box center [873, 237] width 54 height 16
click at [846, 238] on div "date" at bounding box center [873, 237] width 54 height 16
